Goal: Task Accomplishment & Management: Complete application form

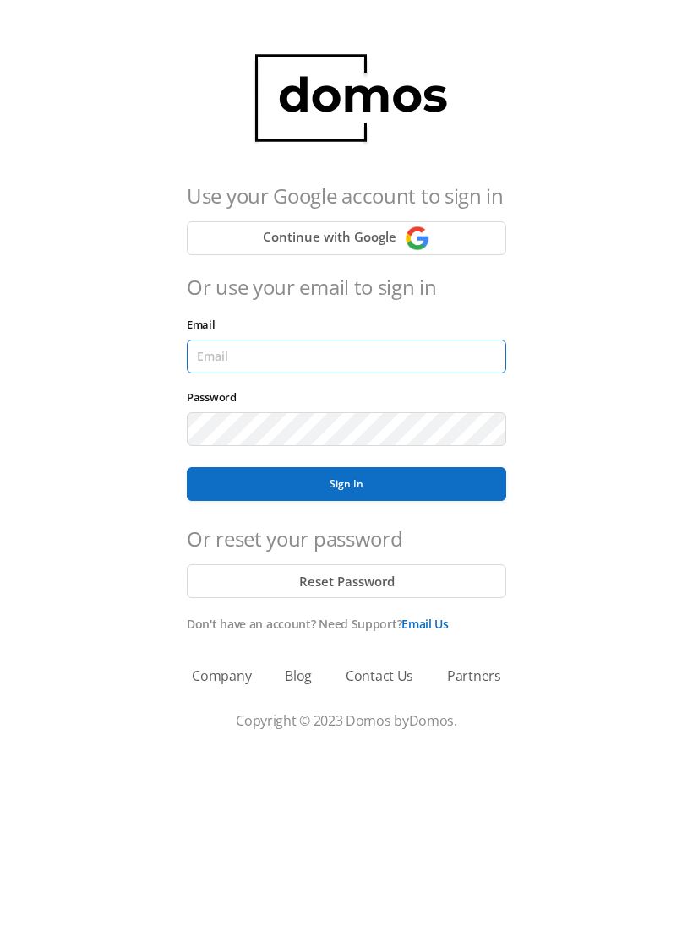
type input "[EMAIL_ADDRESS][DOMAIN_NAME]"
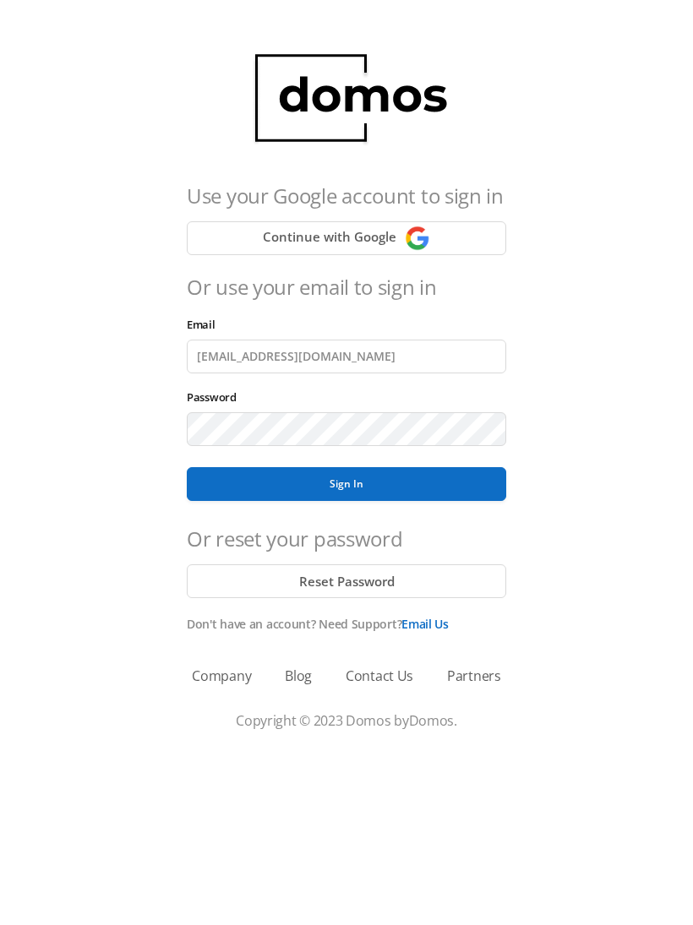
click at [346, 484] on button "Sign In" at bounding box center [346, 484] width 319 height 34
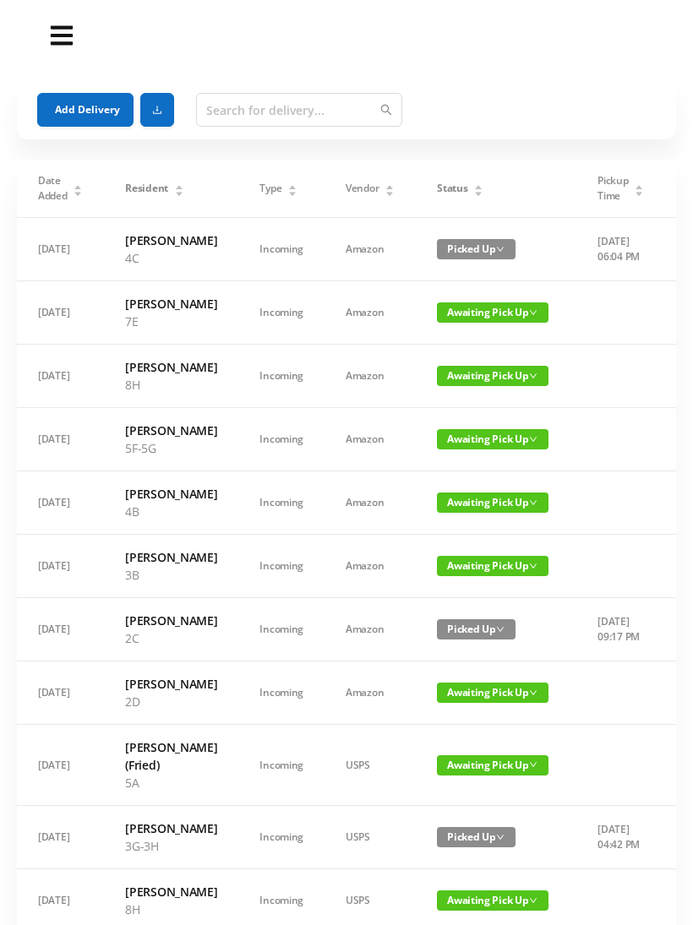
click at [85, 103] on button "Add Delivery" at bounding box center [85, 110] width 96 height 34
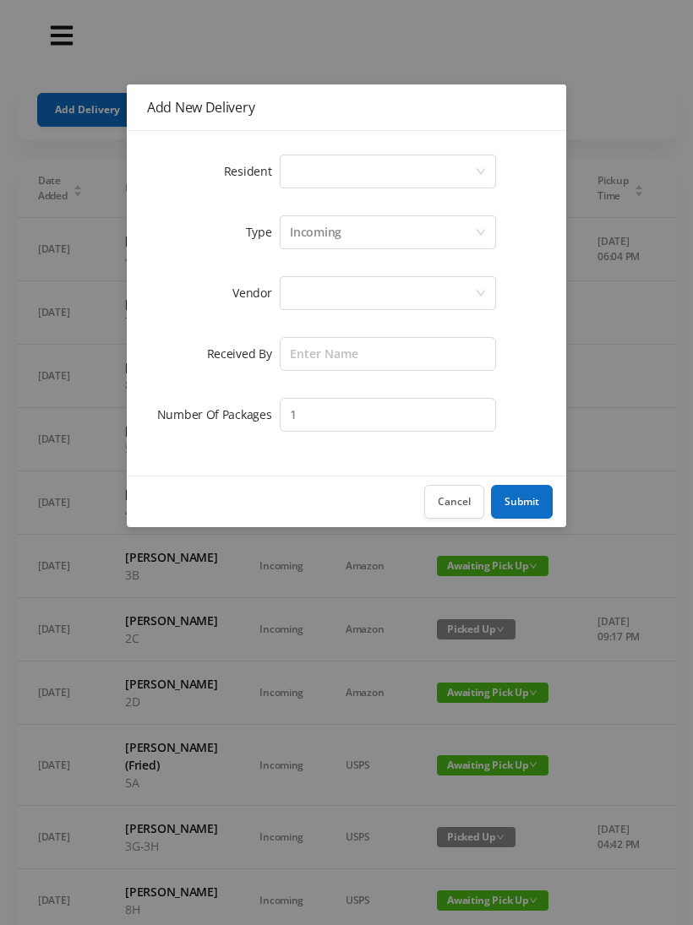
click at [473, 161] on div "Select a person" at bounding box center [382, 172] width 185 height 32
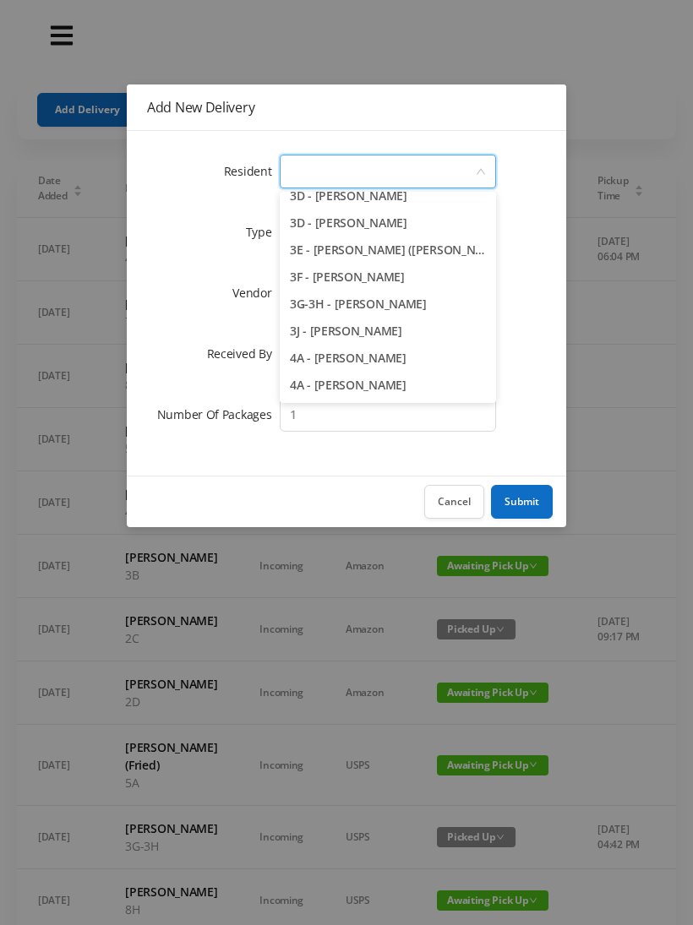
scroll to position [772, 0]
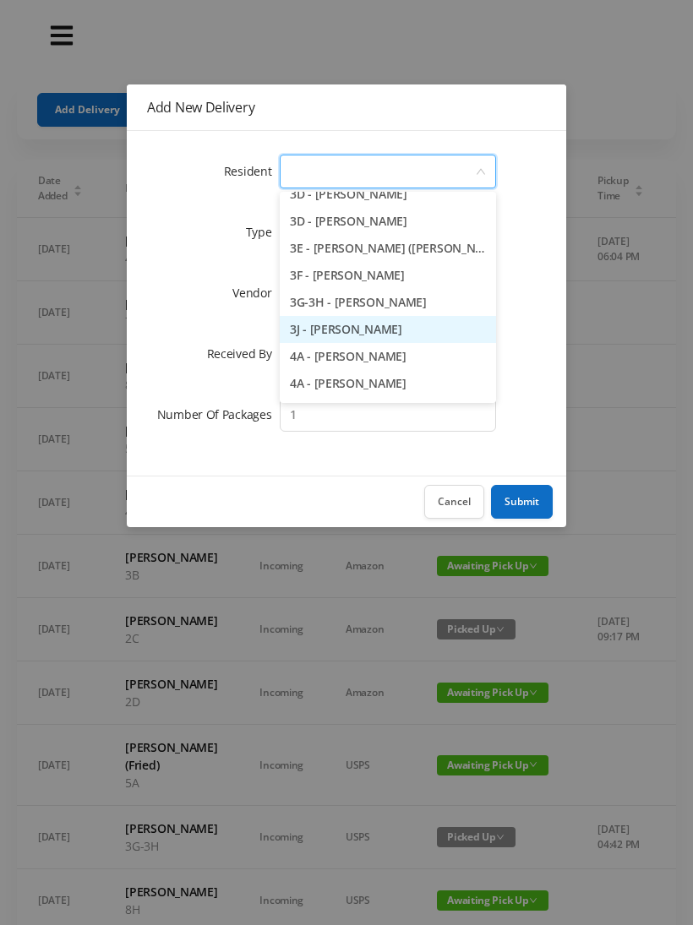
click at [374, 331] on li "3J - [PERSON_NAME]" at bounding box center [388, 329] width 216 height 27
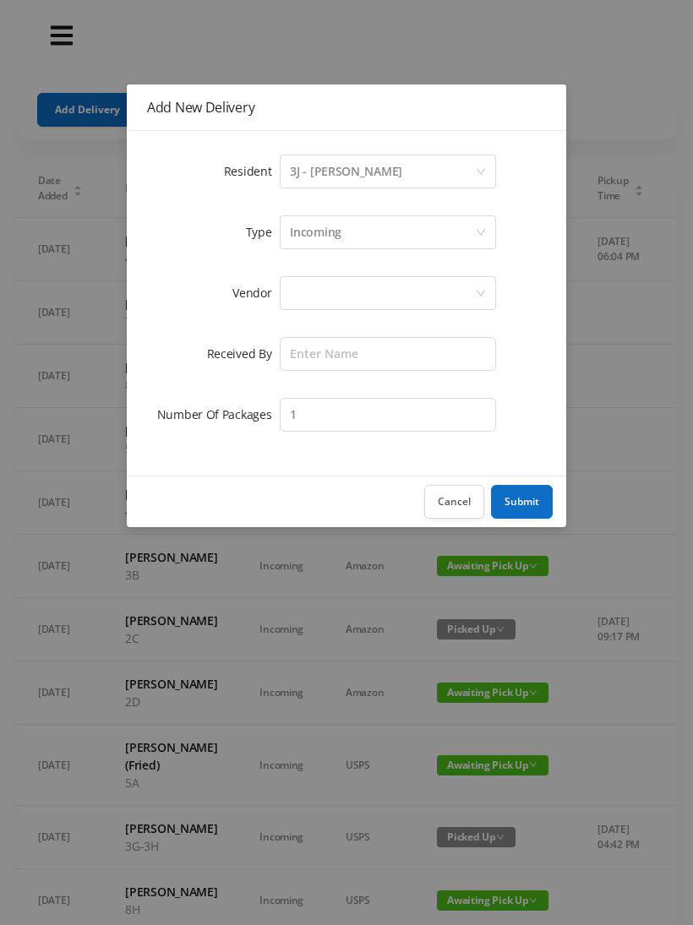
click at [406, 287] on div at bounding box center [382, 293] width 185 height 32
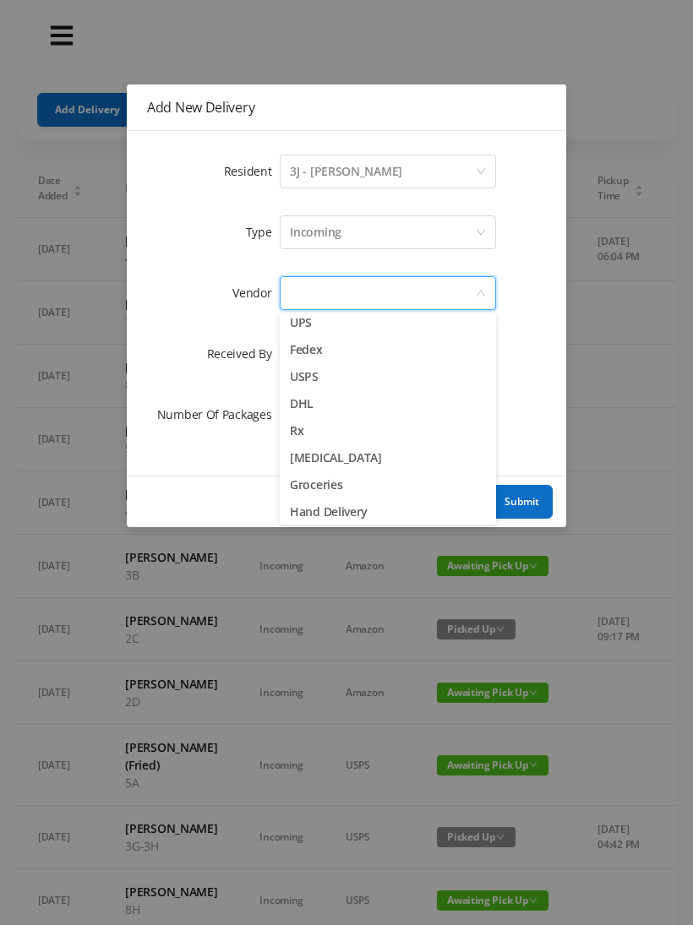
scroll to position [63, 0]
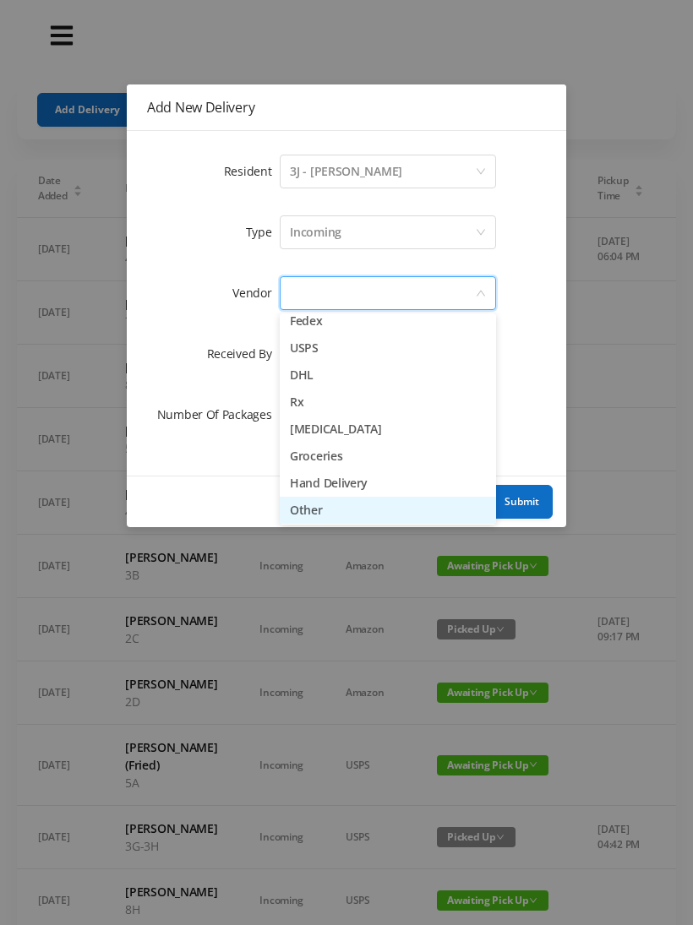
click at [317, 505] on li "Other" at bounding box center [388, 510] width 216 height 27
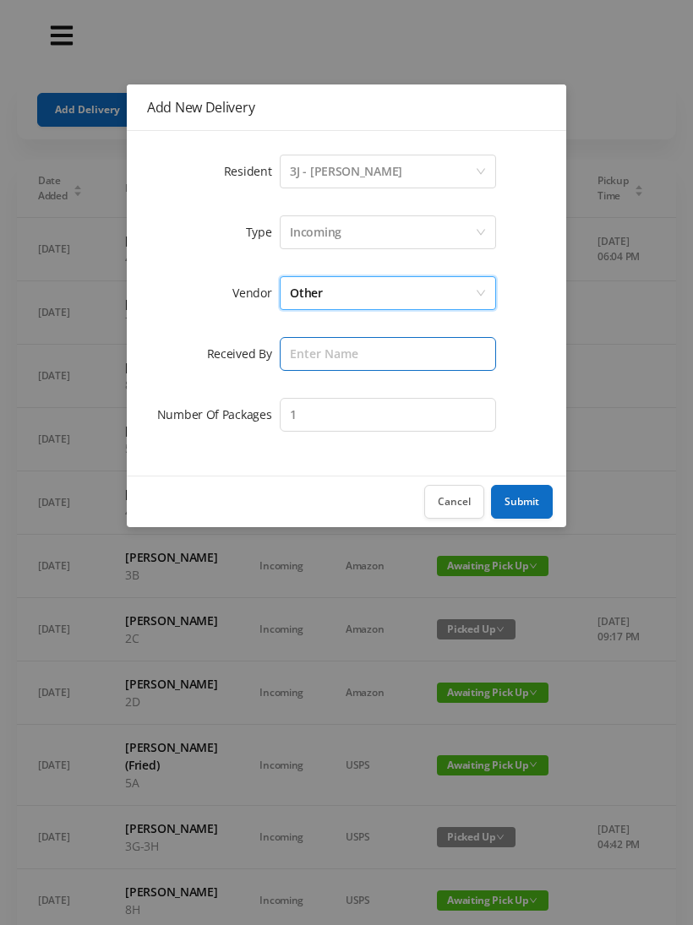
click at [396, 352] on input "text" at bounding box center [388, 354] width 216 height 34
type input "[PERSON_NAME]"
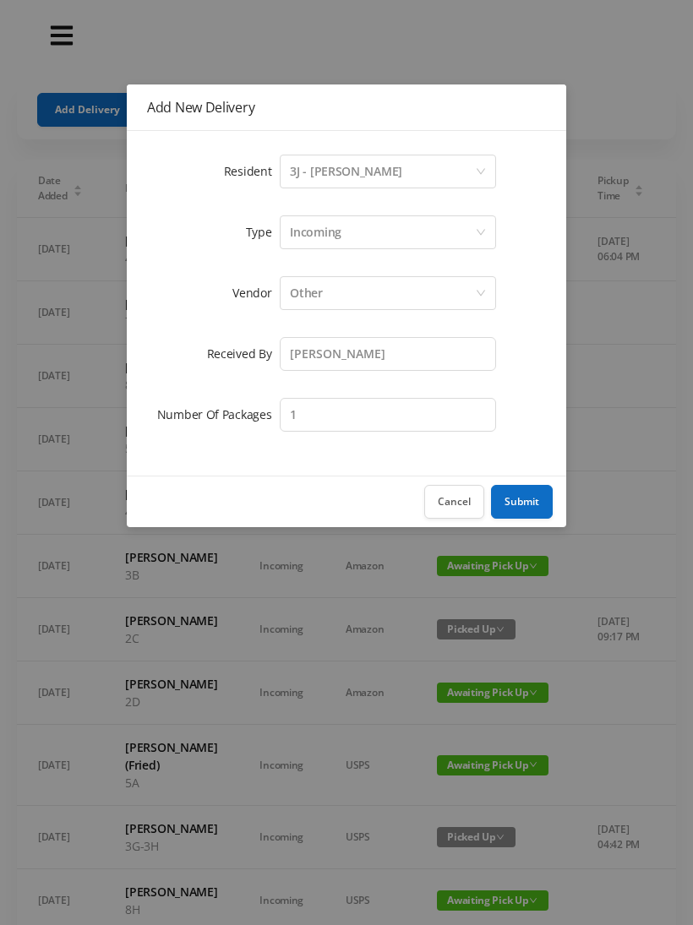
click at [517, 502] on button "Submit" at bounding box center [522, 502] width 62 height 34
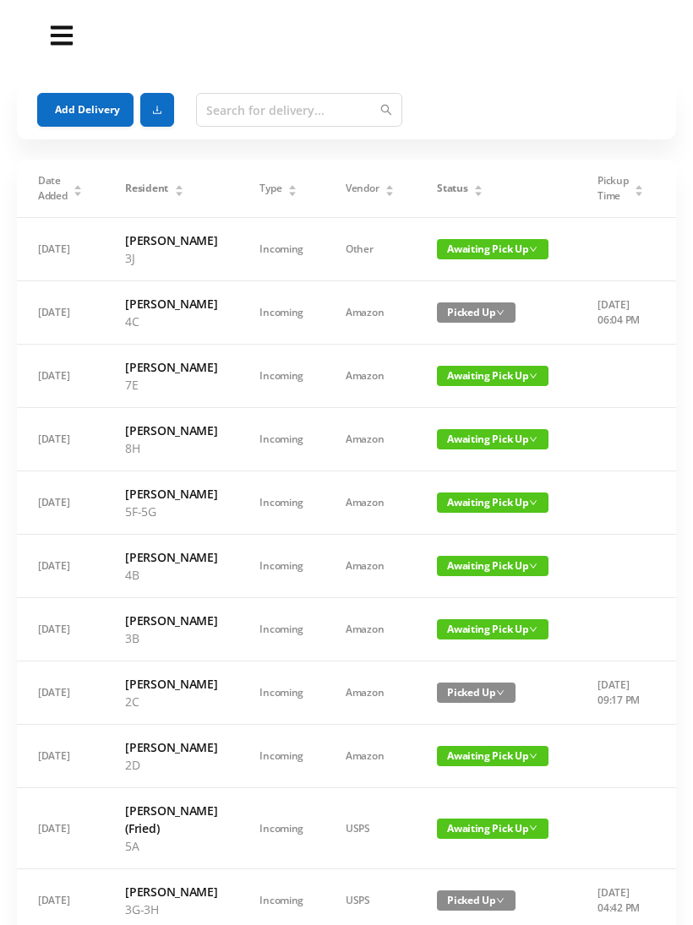
click at [102, 101] on button "Add Delivery" at bounding box center [85, 110] width 96 height 34
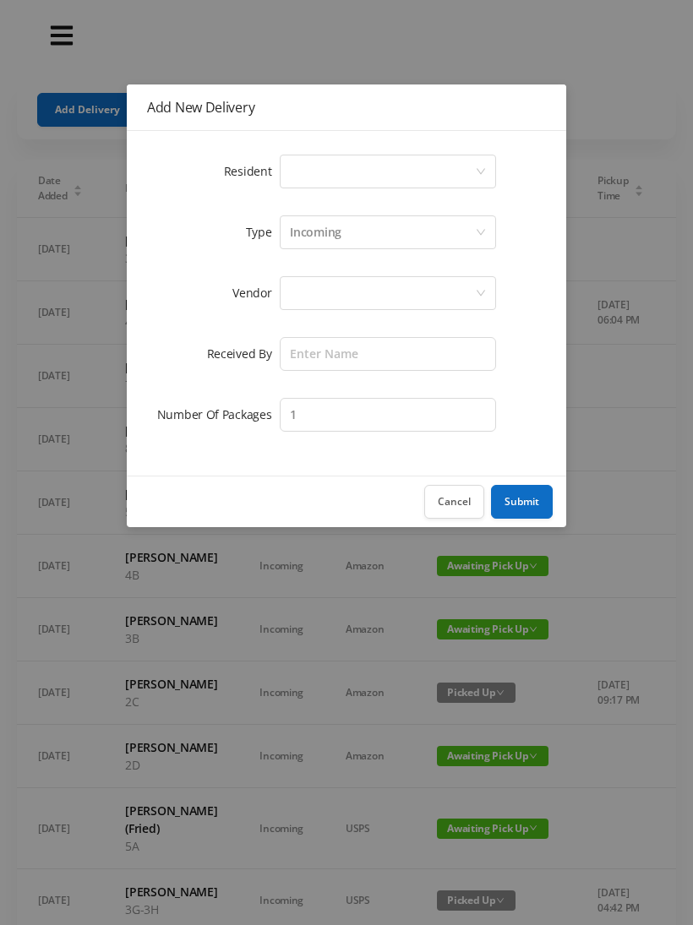
click at [483, 163] on div "Select a person" at bounding box center [388, 172] width 216 height 34
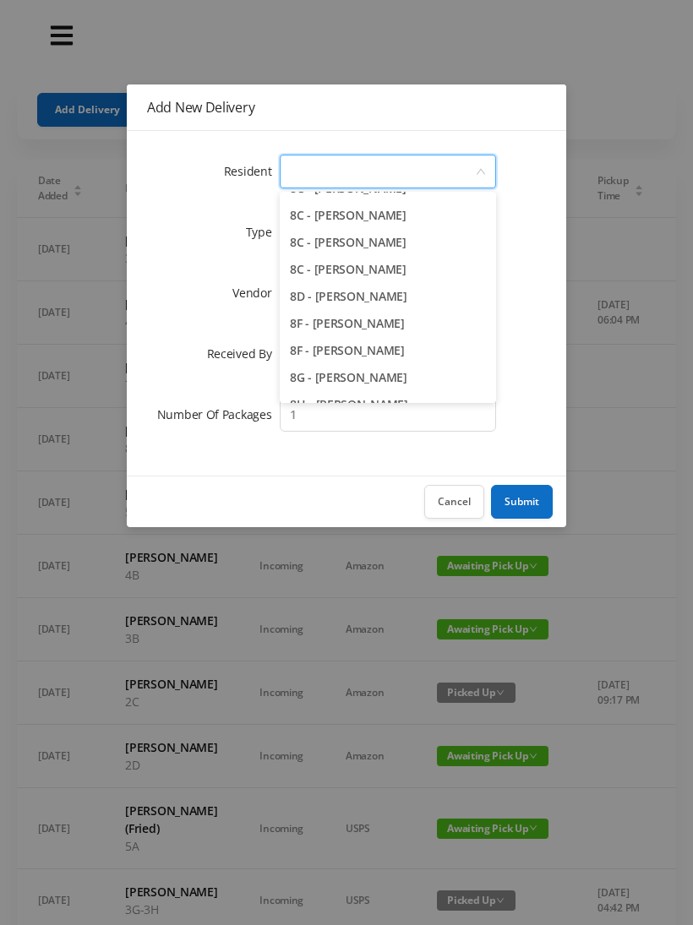
scroll to position [2294, 0]
click at [372, 376] on li "8G - [PERSON_NAME]" at bounding box center [388, 376] width 216 height 27
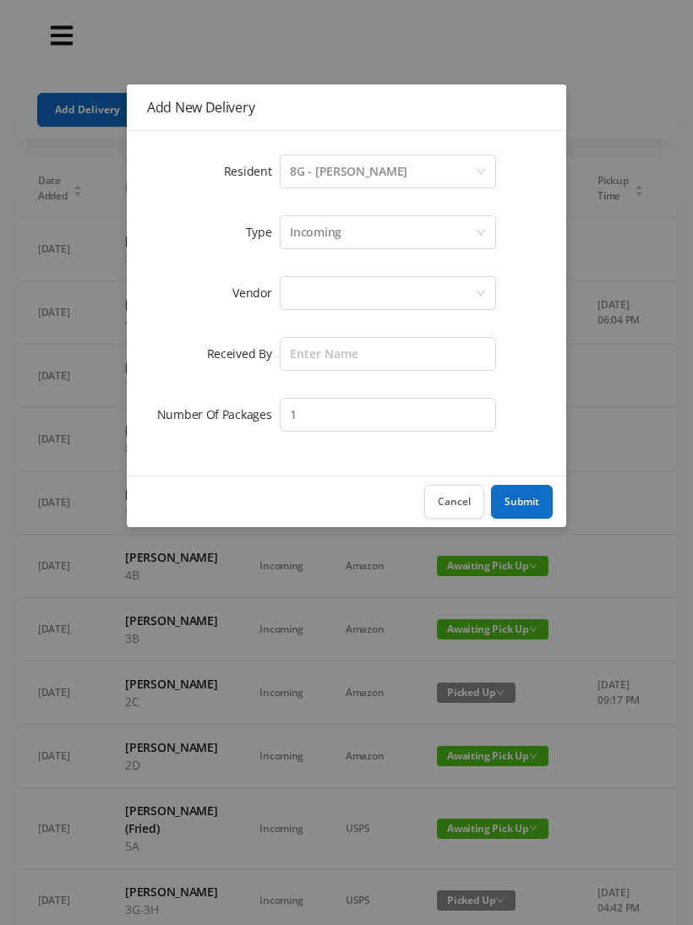
click at [434, 286] on div at bounding box center [382, 293] width 185 height 32
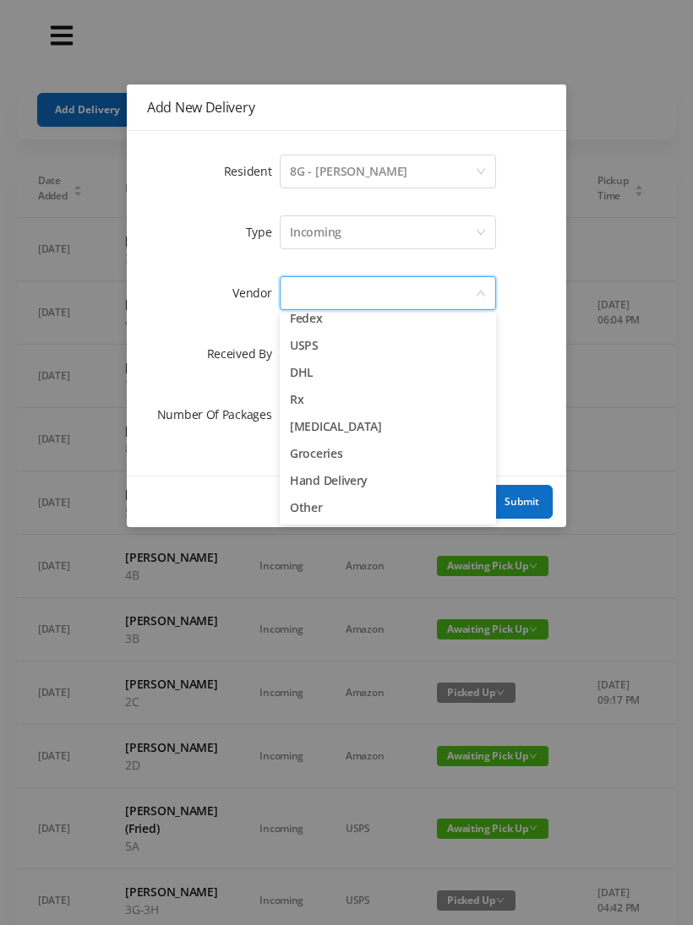
scroll to position [66, 0]
click at [325, 505] on li "Other" at bounding box center [388, 507] width 216 height 27
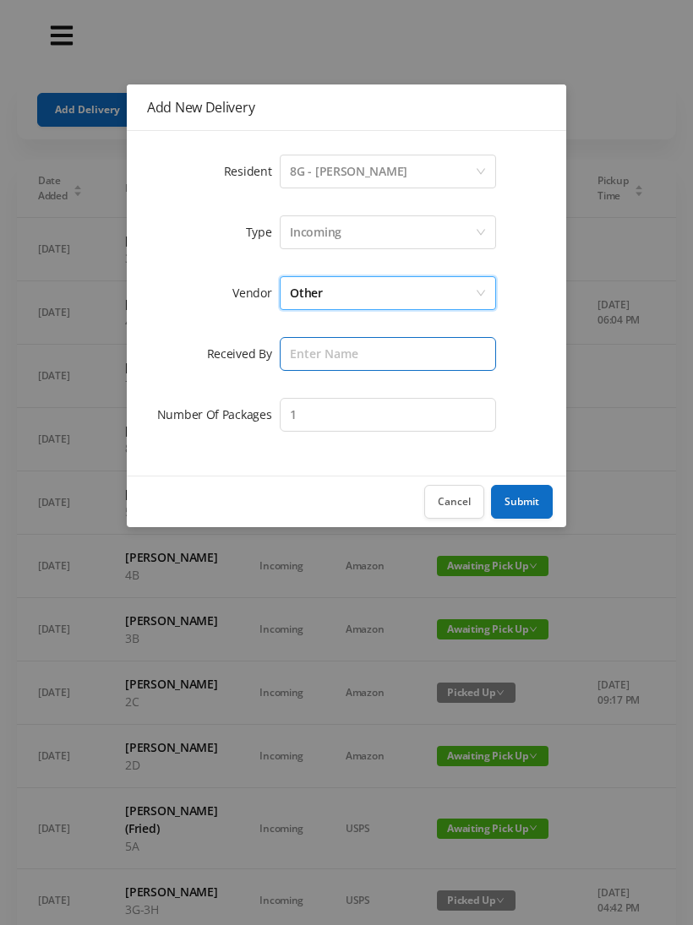
click at [412, 348] on input "text" at bounding box center [388, 354] width 216 height 34
type input "[PERSON_NAME]"
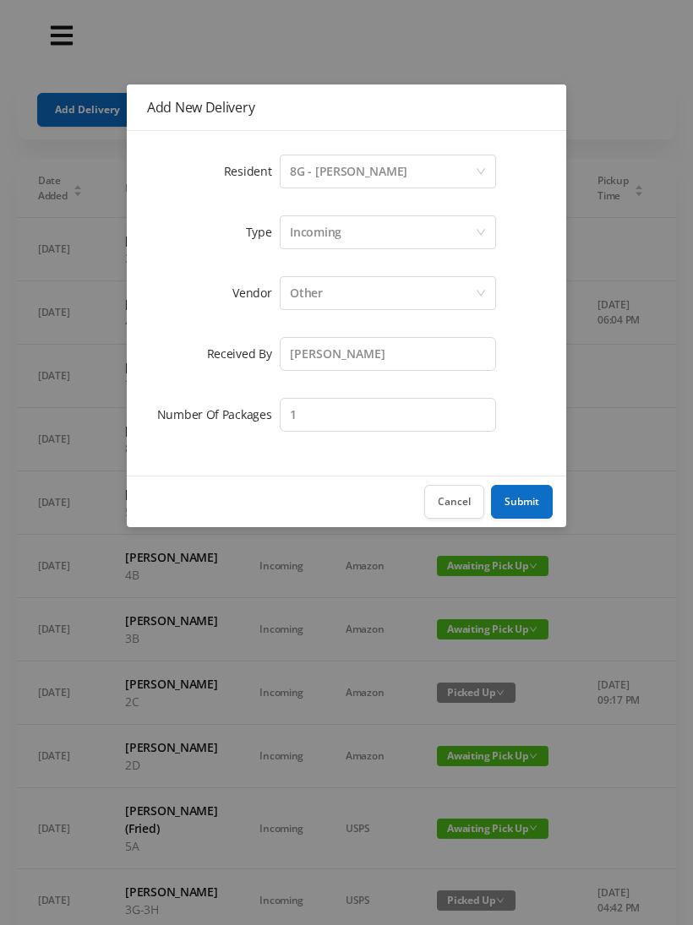
click at [507, 504] on button "Submit" at bounding box center [522, 502] width 62 height 34
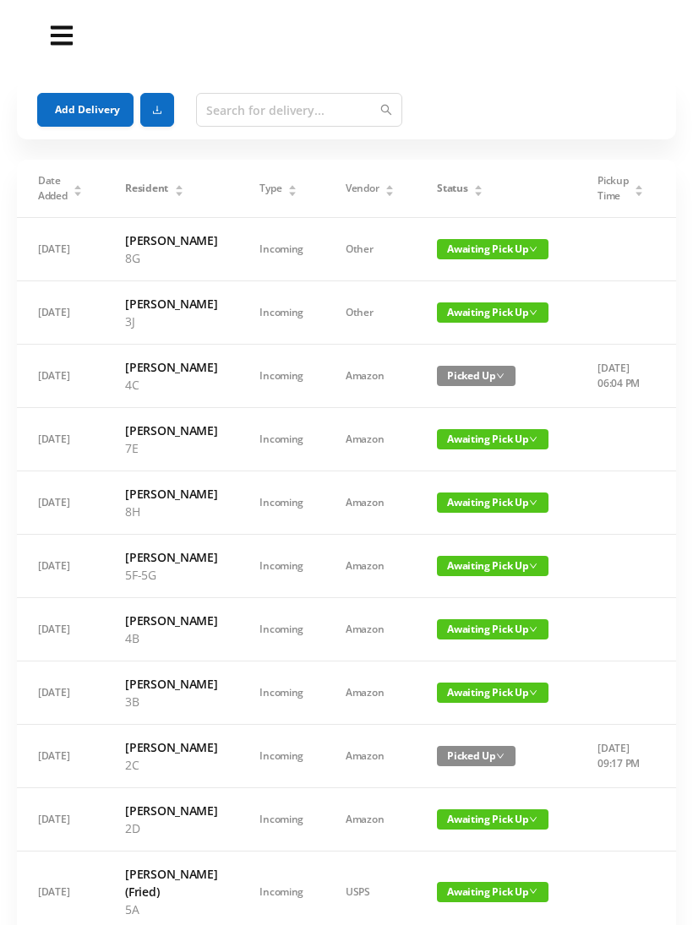
click at [93, 111] on button "Add Delivery" at bounding box center [85, 110] width 96 height 34
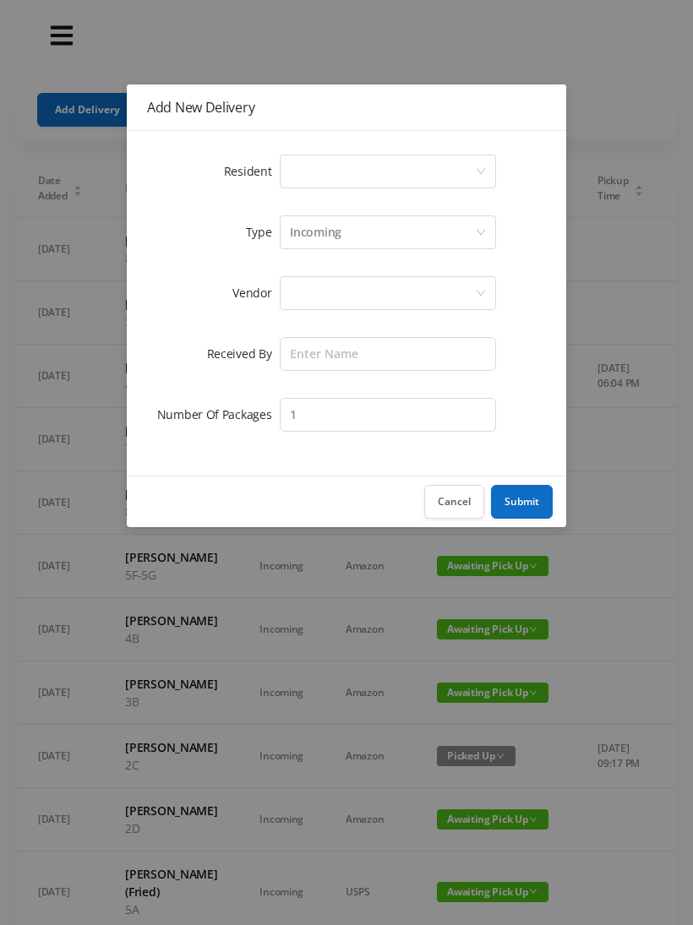
click at [477, 172] on icon "icon: down" at bounding box center [481, 171] width 10 height 10
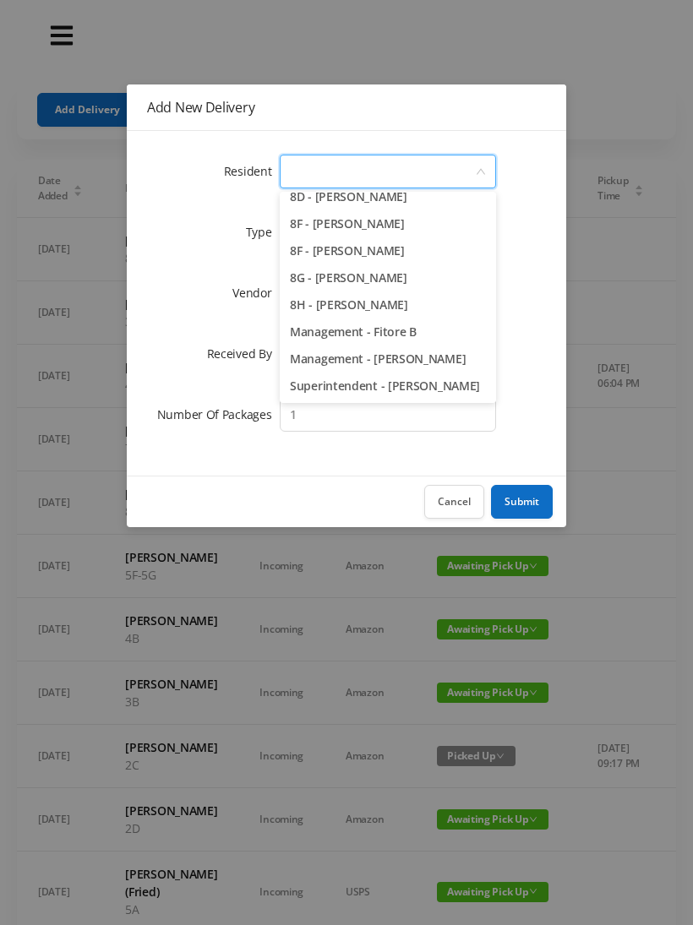
scroll to position [2386, 0]
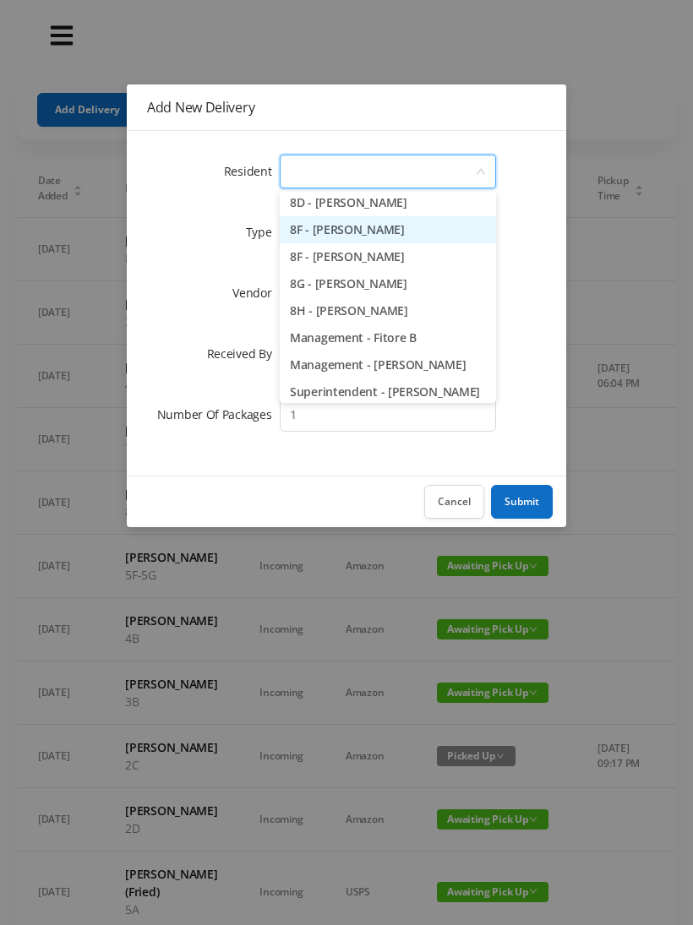
click at [382, 227] on li "8F - [PERSON_NAME]" at bounding box center [388, 229] width 216 height 27
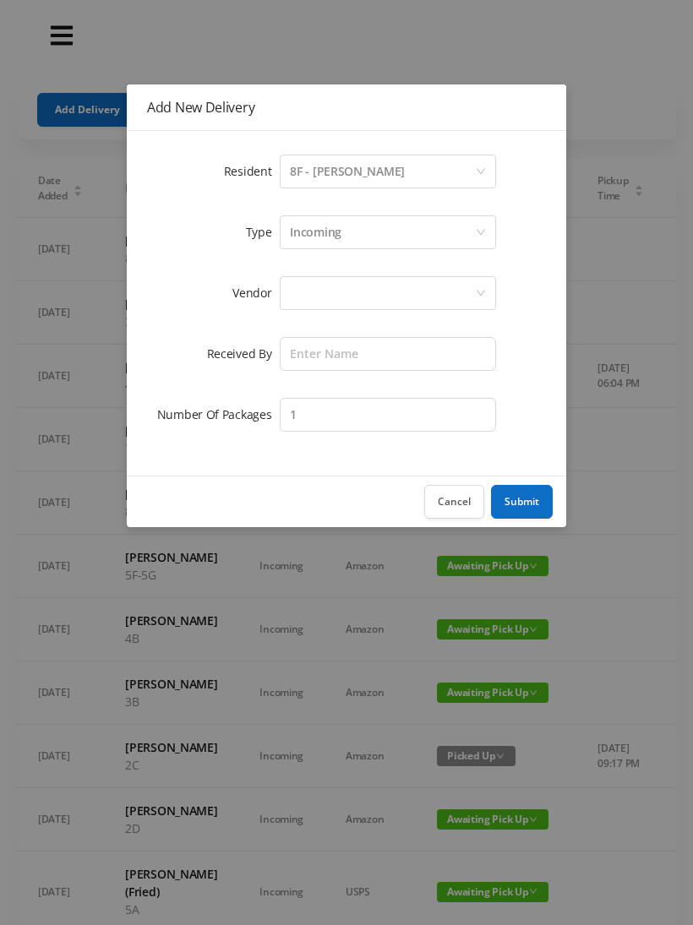
click at [381, 302] on div at bounding box center [382, 293] width 185 height 32
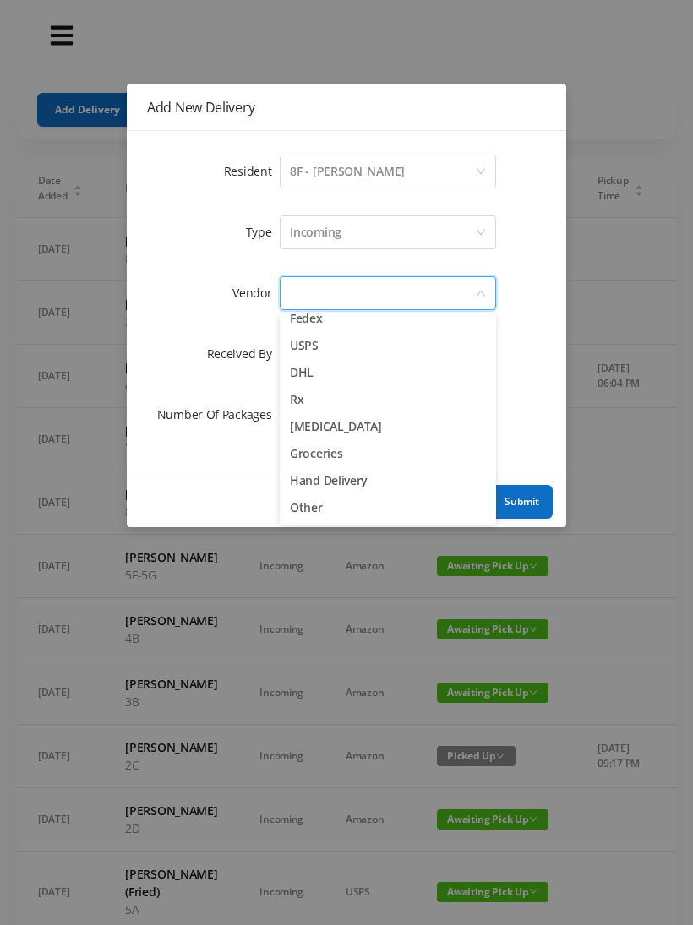
scroll to position [66, 0]
click at [336, 457] on li "Groceries" at bounding box center [388, 453] width 216 height 27
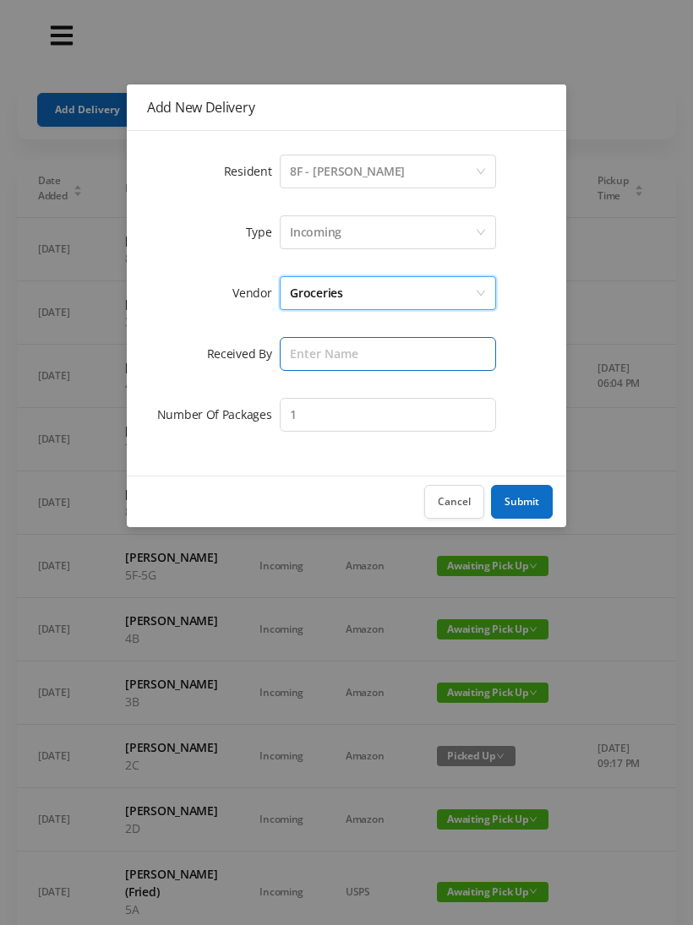
click at [376, 349] on input "text" at bounding box center [388, 354] width 216 height 34
type input "[PERSON_NAME]"
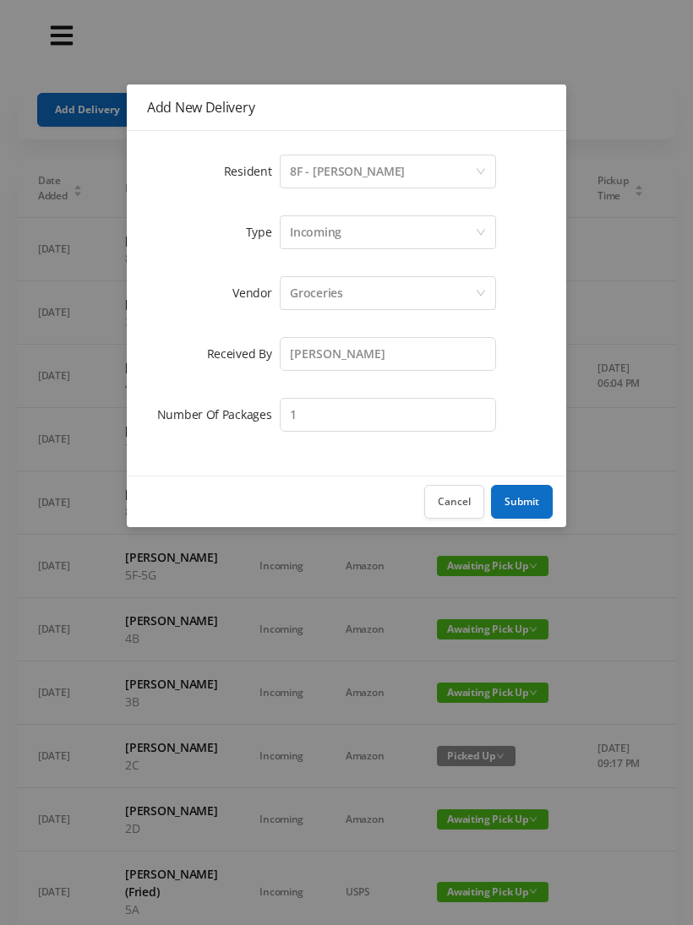
click at [517, 502] on button "Submit" at bounding box center [522, 502] width 62 height 34
